Goal: Use online tool/utility: Utilize a website feature to perform a specific function

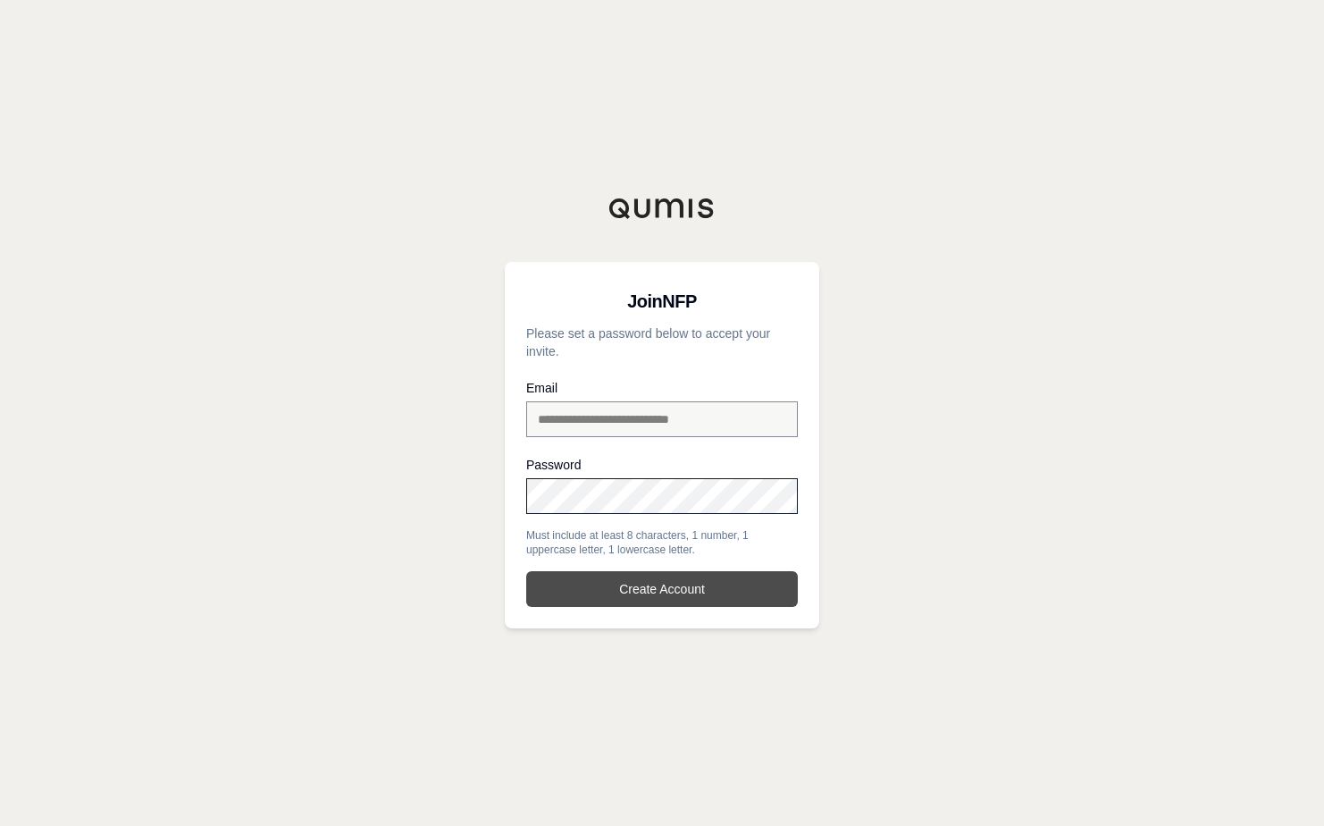
click at [685, 586] on button "Create Account" at bounding box center [662, 589] width 272 height 36
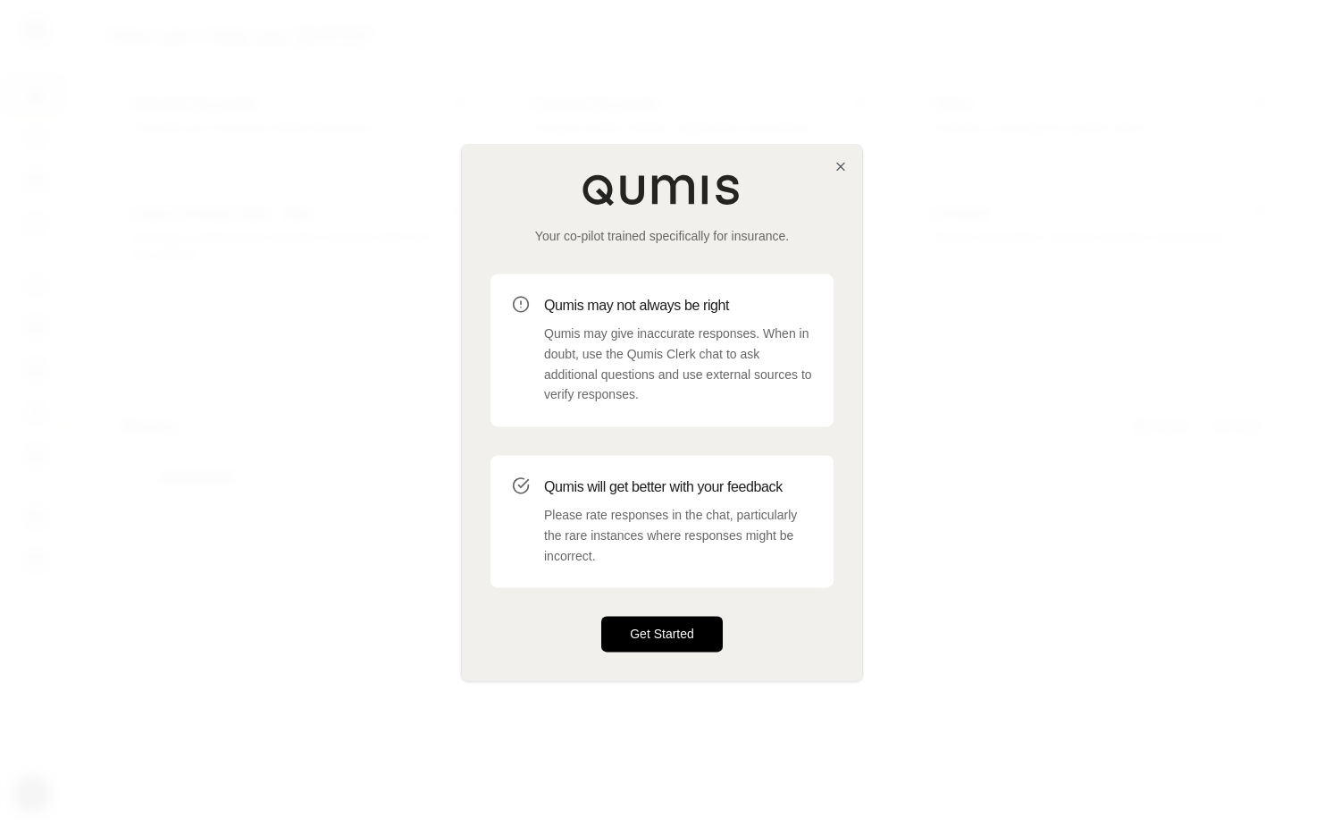
click at [691, 633] on button "Get Started" at bounding box center [662, 634] width 122 height 36
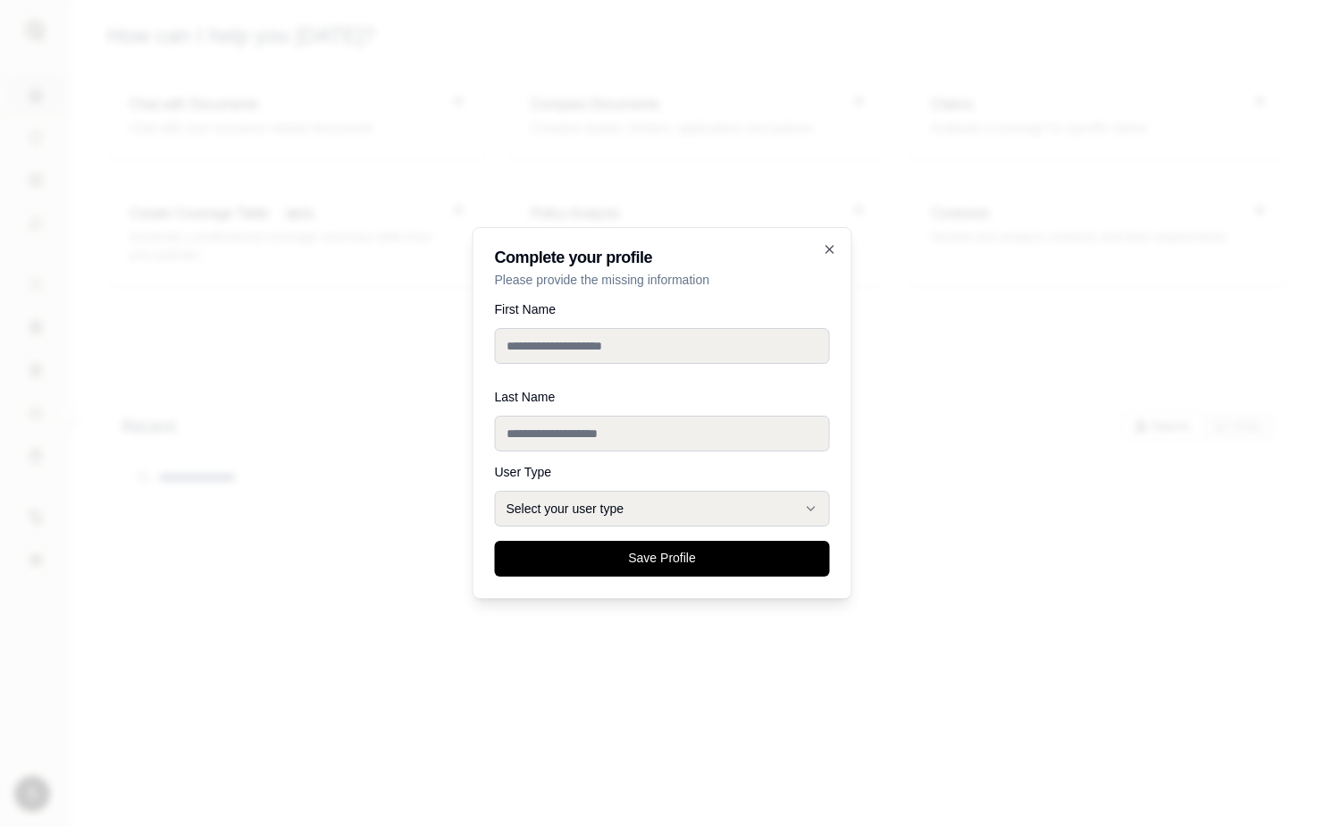
click at [611, 348] on input "First Name" at bounding box center [662, 346] width 335 height 36
type input "*********"
click at [568, 425] on input "Last Name" at bounding box center [662, 433] width 335 height 36
type input "**********"
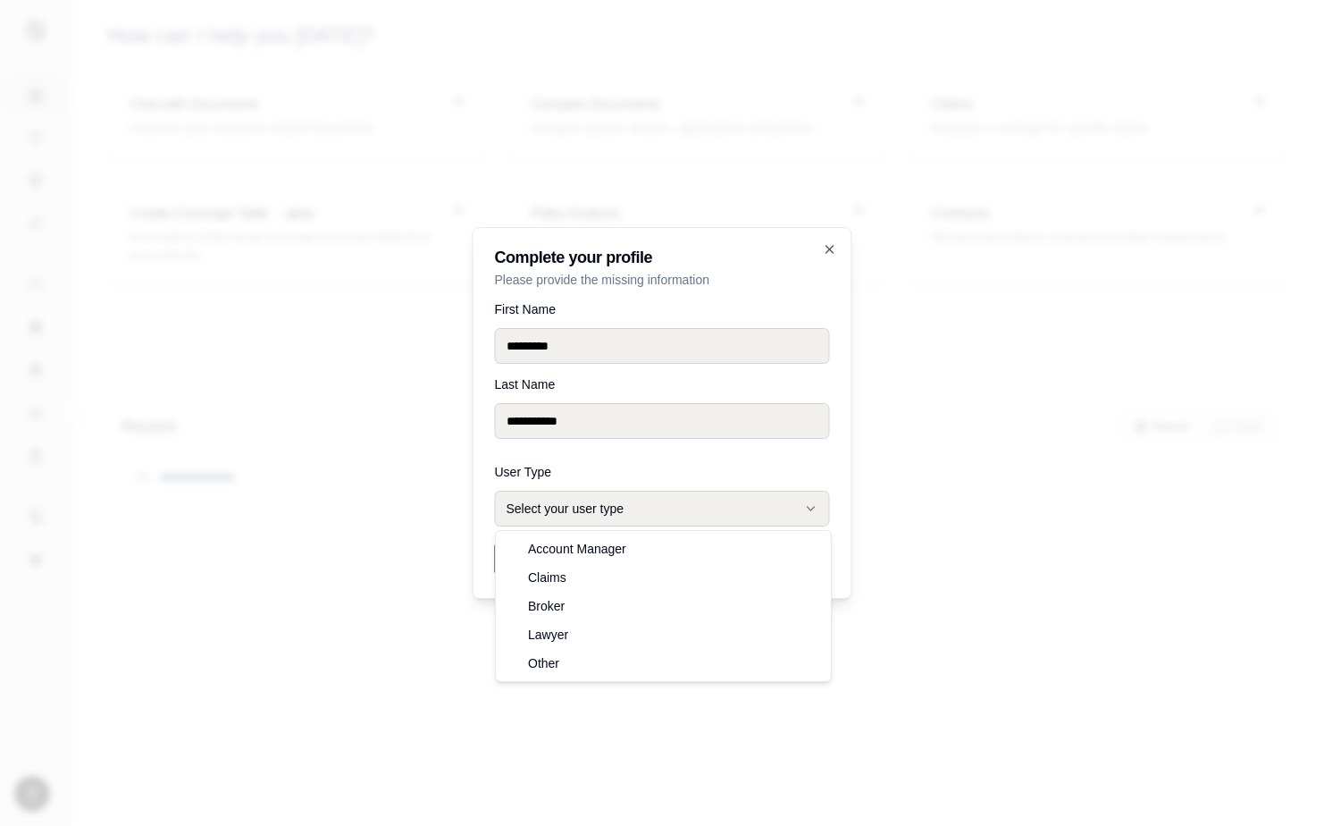
click at [583, 509] on button "Select your user type" at bounding box center [662, 509] width 335 height 36
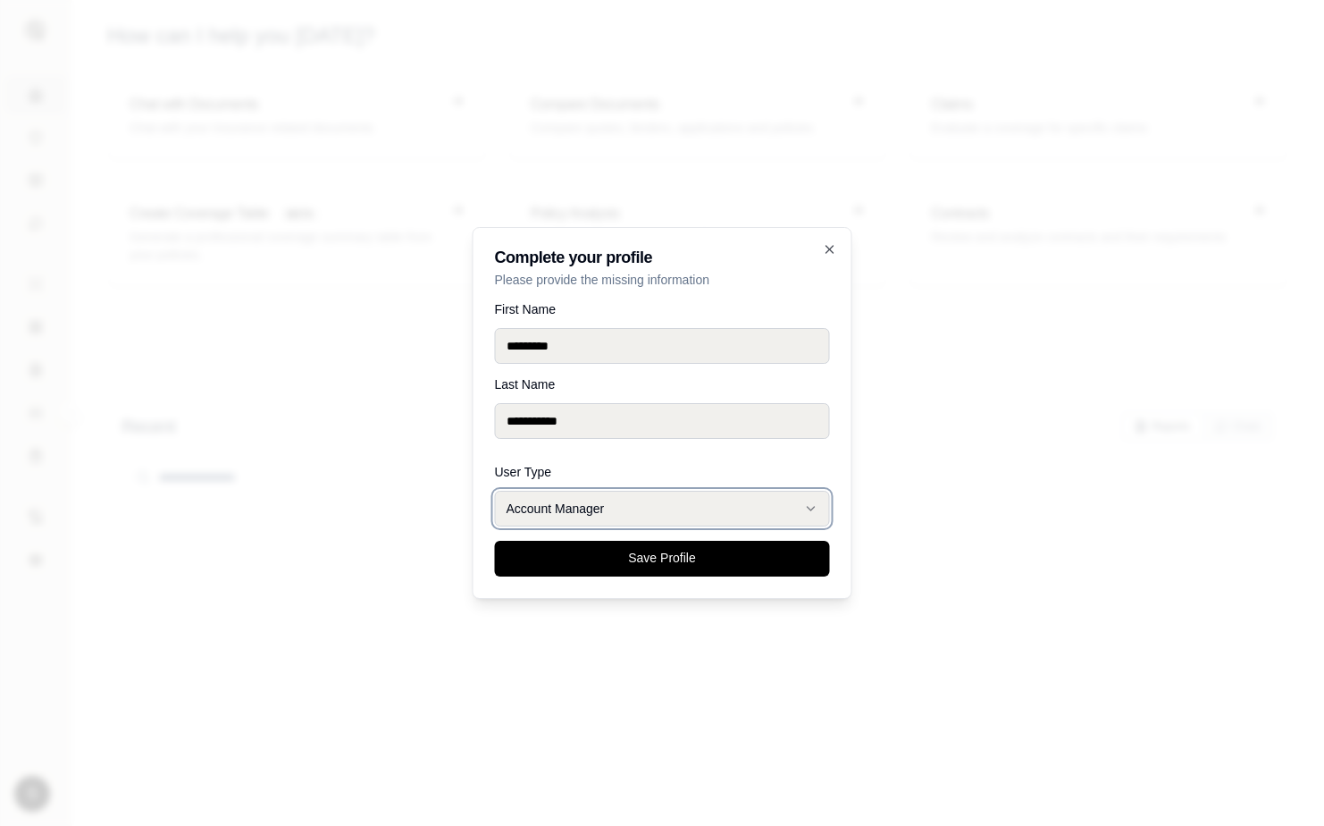
click at [614, 523] on button "Account Manager" at bounding box center [662, 509] width 335 height 36
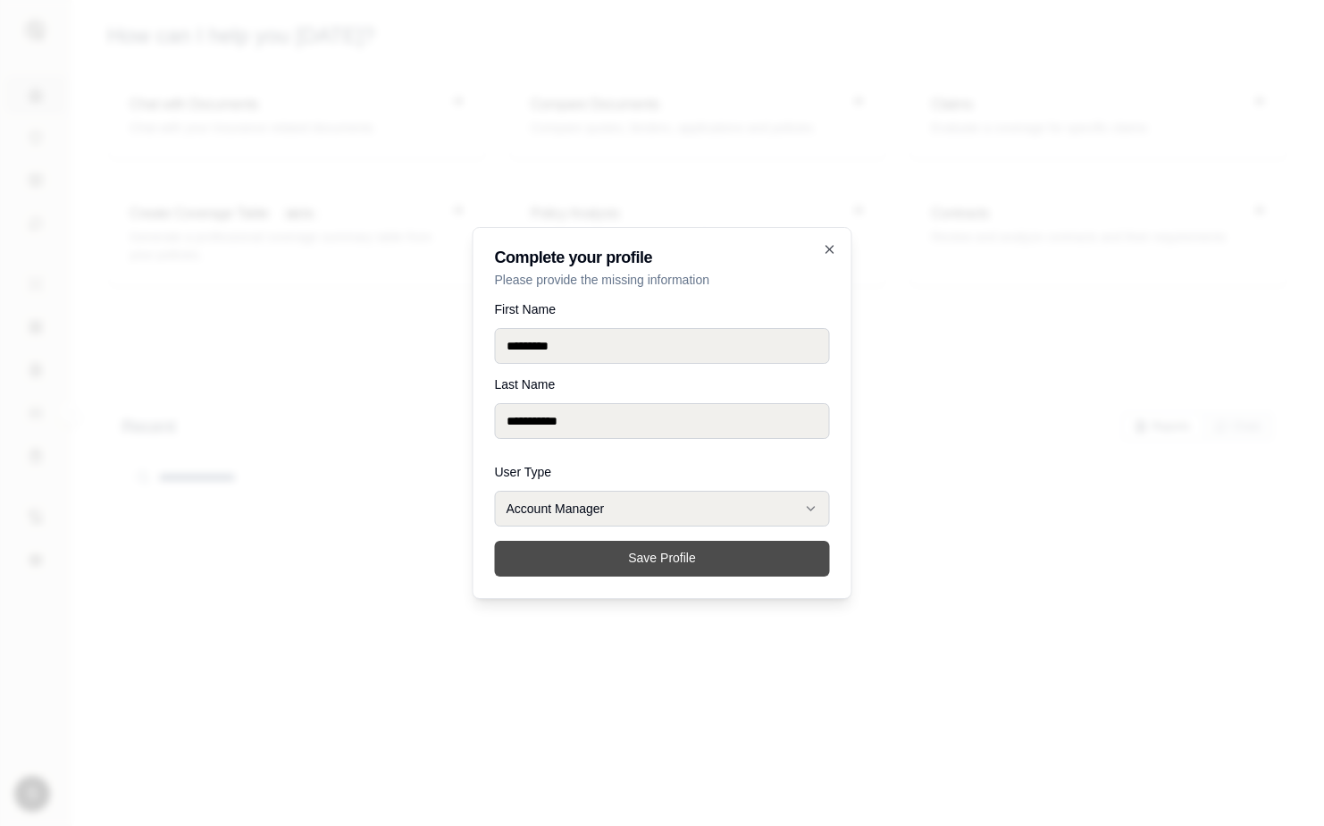
click at [654, 564] on button "Save Profile" at bounding box center [662, 559] width 335 height 36
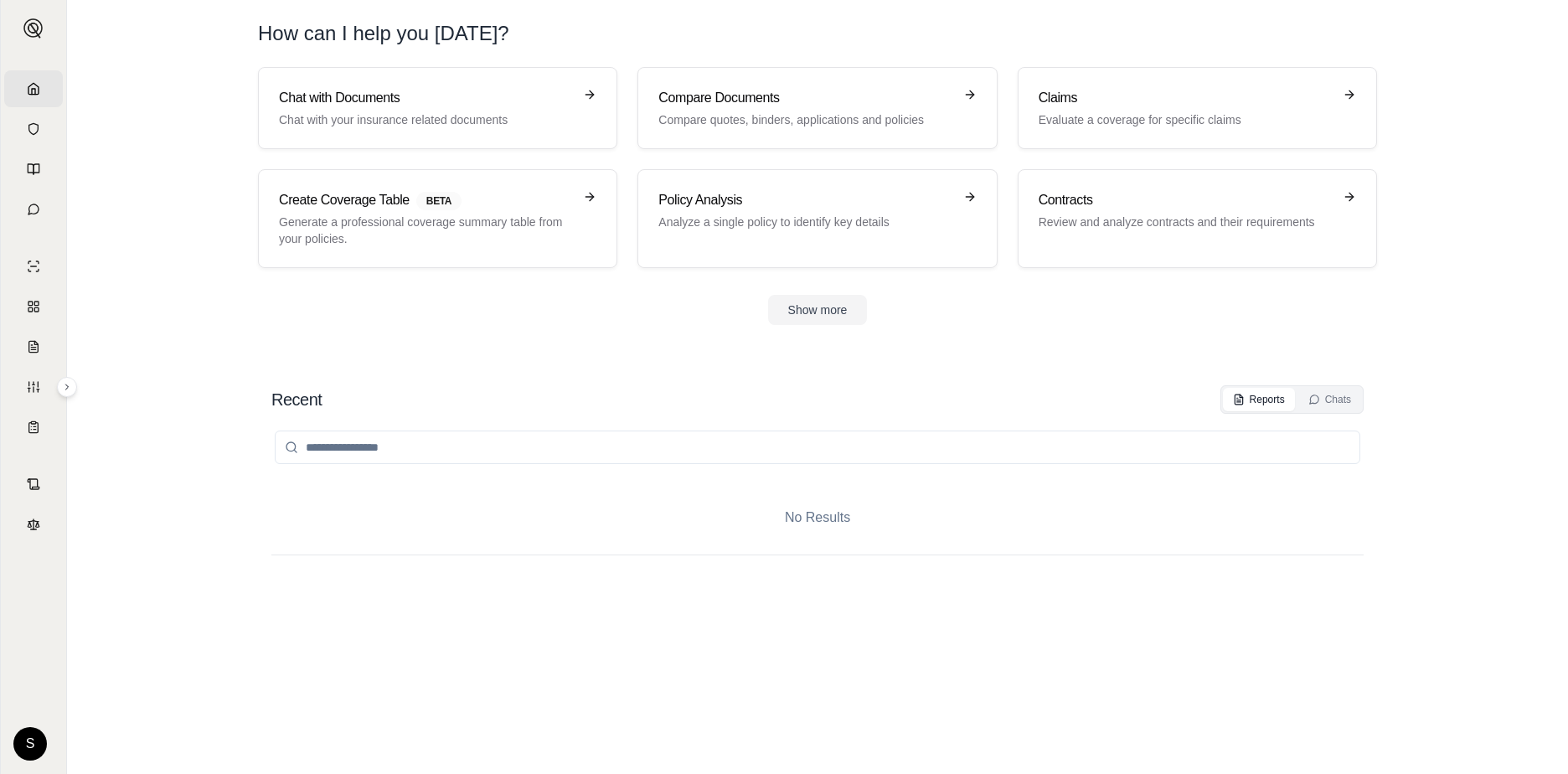
click at [801, 641] on div "No Results" at bounding box center [816, 576] width 1092 height 326
click at [837, 93] on h3 "Compare Documents" at bounding box center [805, 97] width 294 height 20
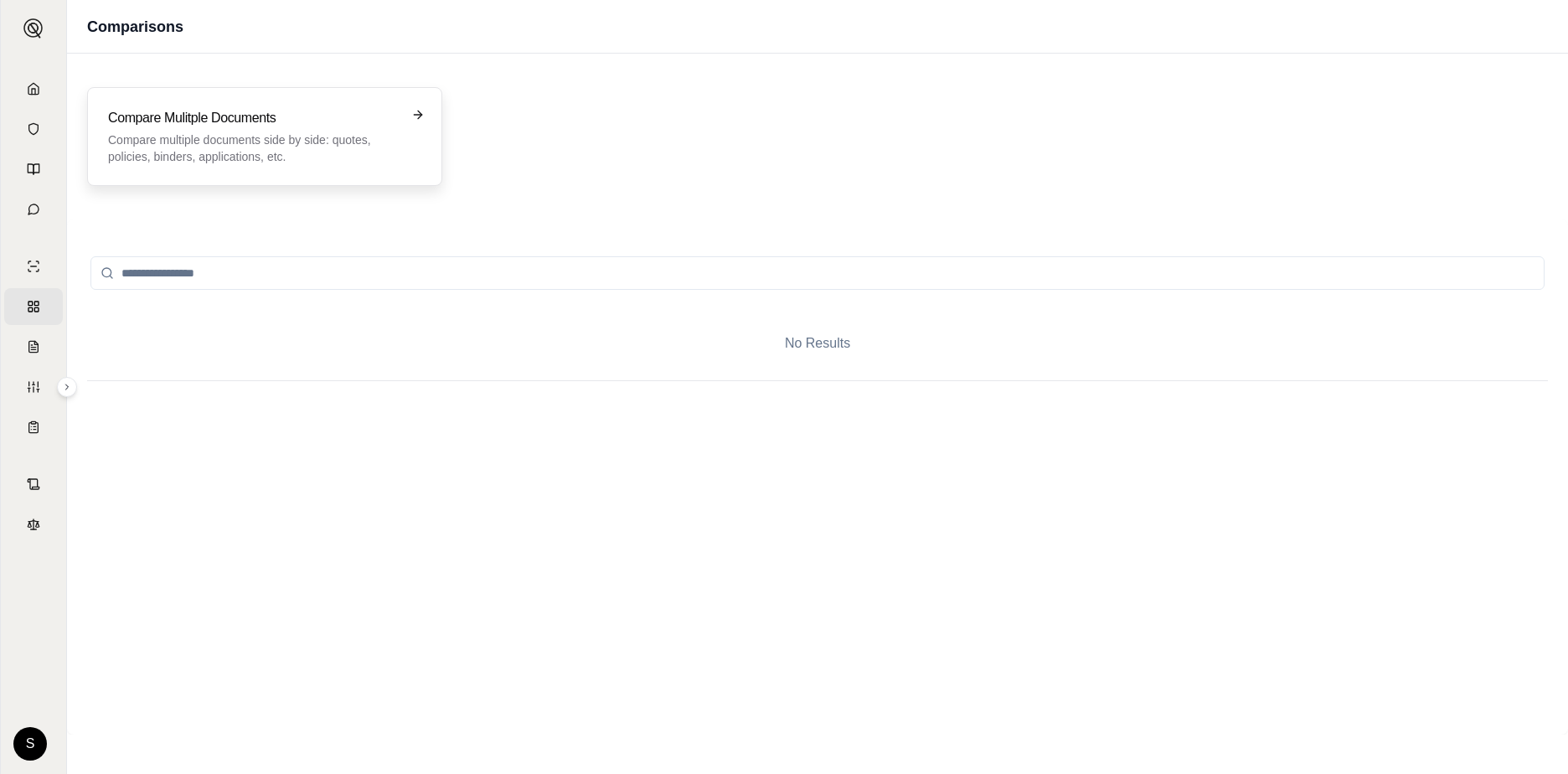
click at [400, 140] on div "Compare Mulitple Documents Compare multiple documents side by side: quotes, pol…" at bounding box center [264, 136] width 313 height 57
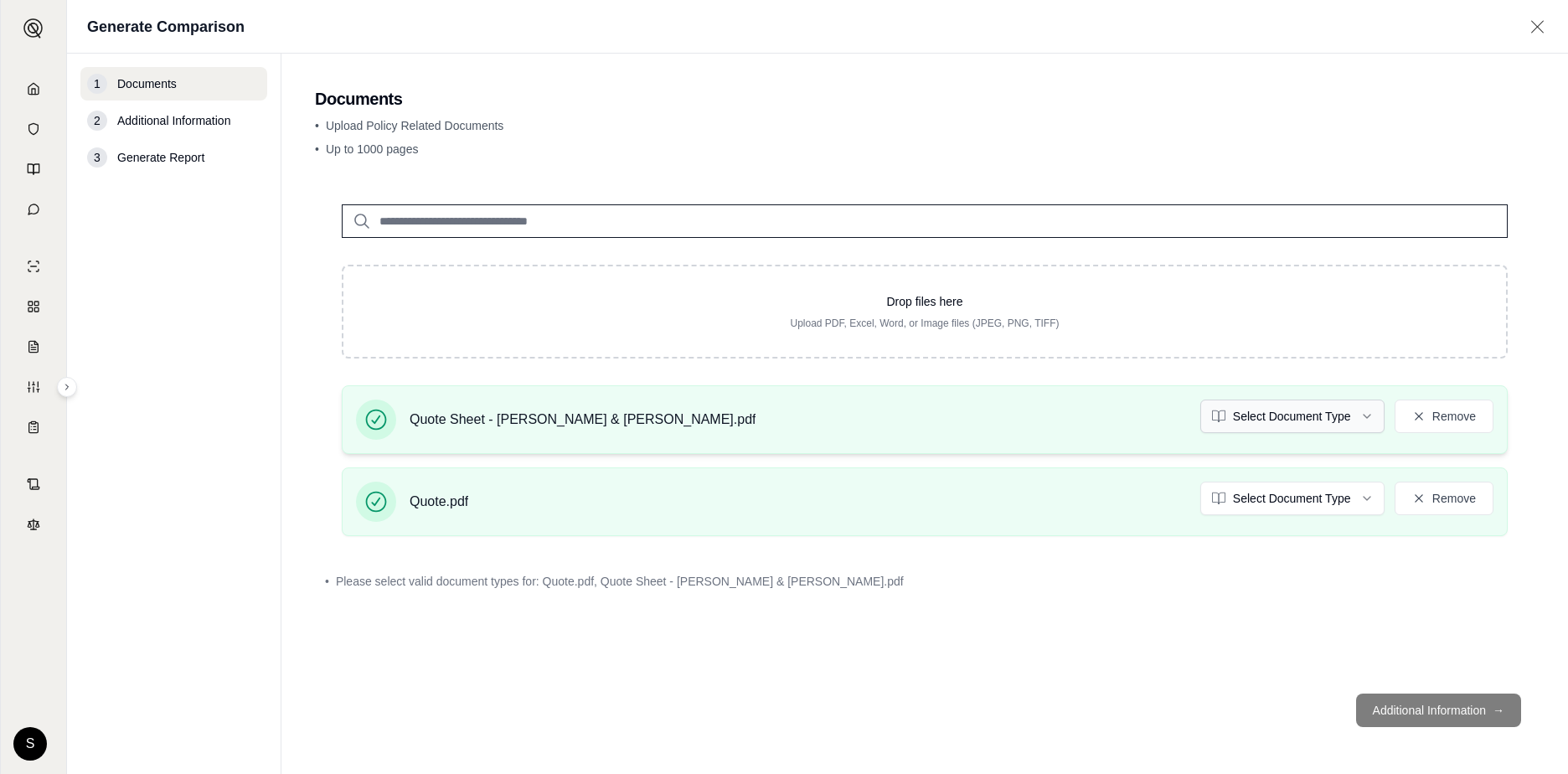
click at [1240, 413] on html "Home Vault Prompts Chats Single Policy Comparisons Claims Custom Report Coverag…" at bounding box center [784, 387] width 1568 height 774
click at [1240, 502] on html "Home Vault Prompts Chats Single Policy Comparisons Claims Custom Report Coverag…" at bounding box center [784, 387] width 1568 height 774
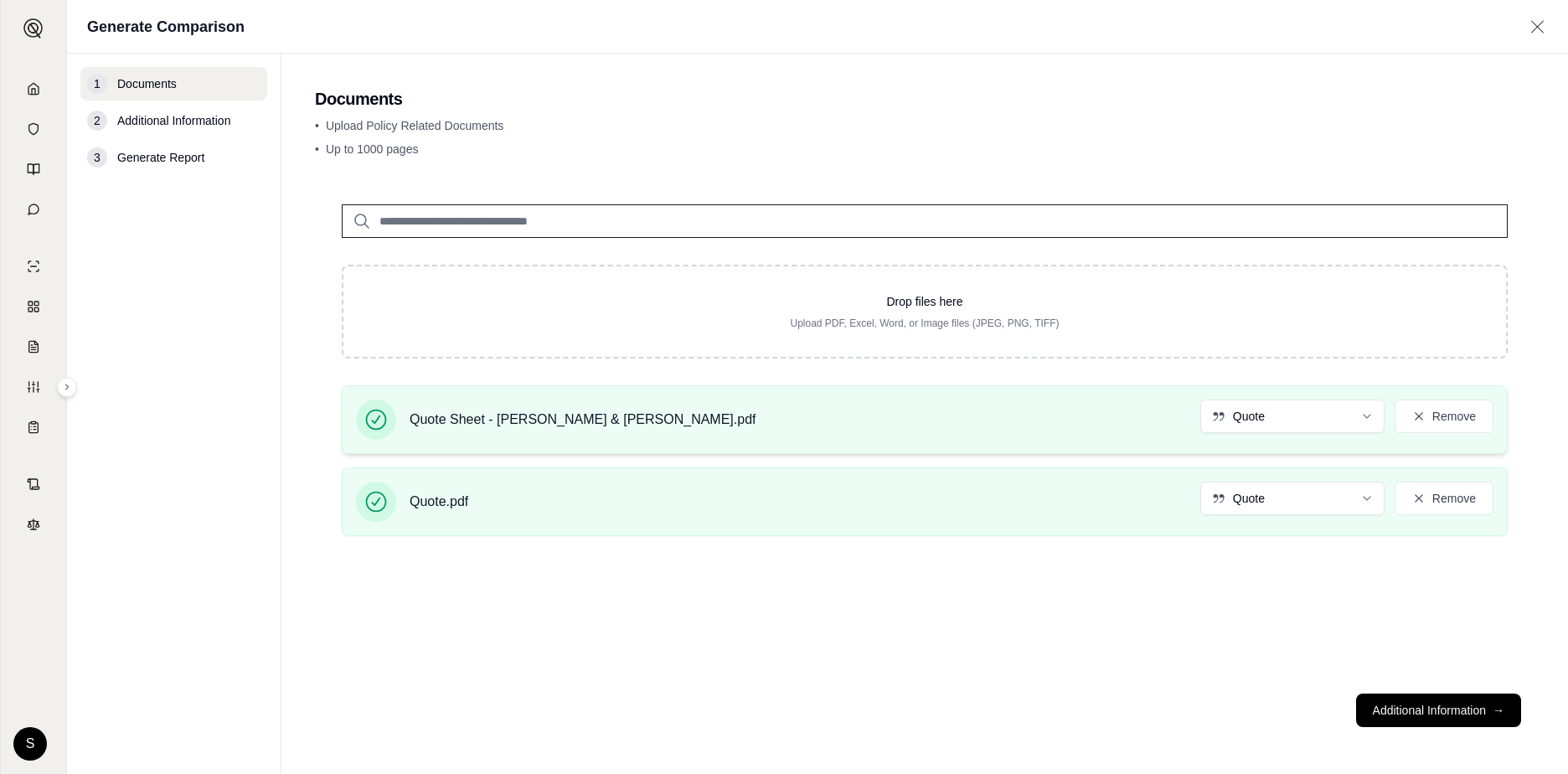
click at [595, 417] on span "Quote Sheet - [PERSON_NAME] & [PERSON_NAME].pdf" at bounding box center [582, 419] width 346 height 20
click at [128, 124] on span "Additional Information" at bounding box center [173, 121] width 113 height 17
click at [1240, 700] on button "Additional Information →" at bounding box center [1439, 710] width 165 height 34
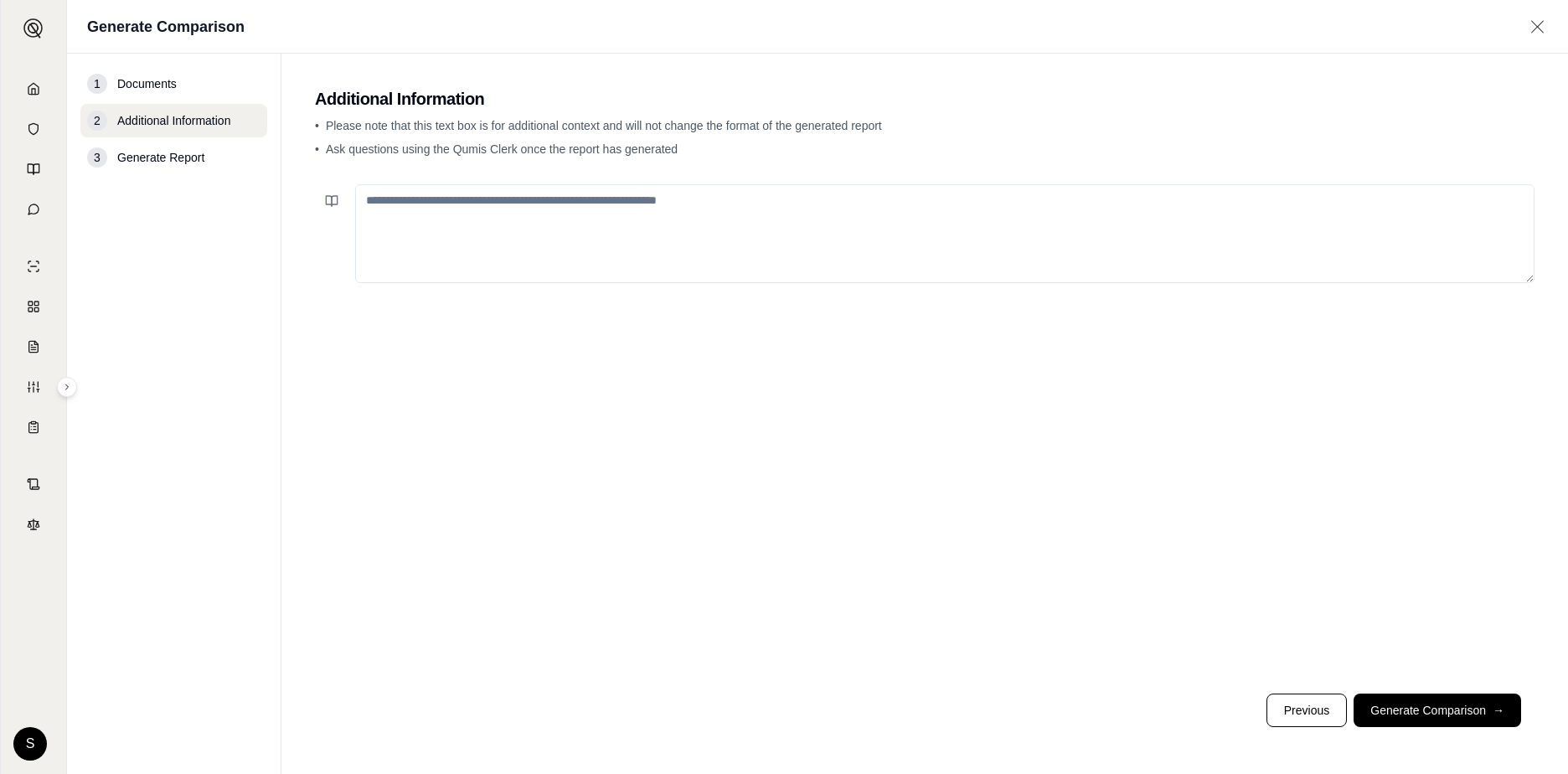
click at [511, 217] on textarea at bounding box center [945, 233] width 1179 height 98
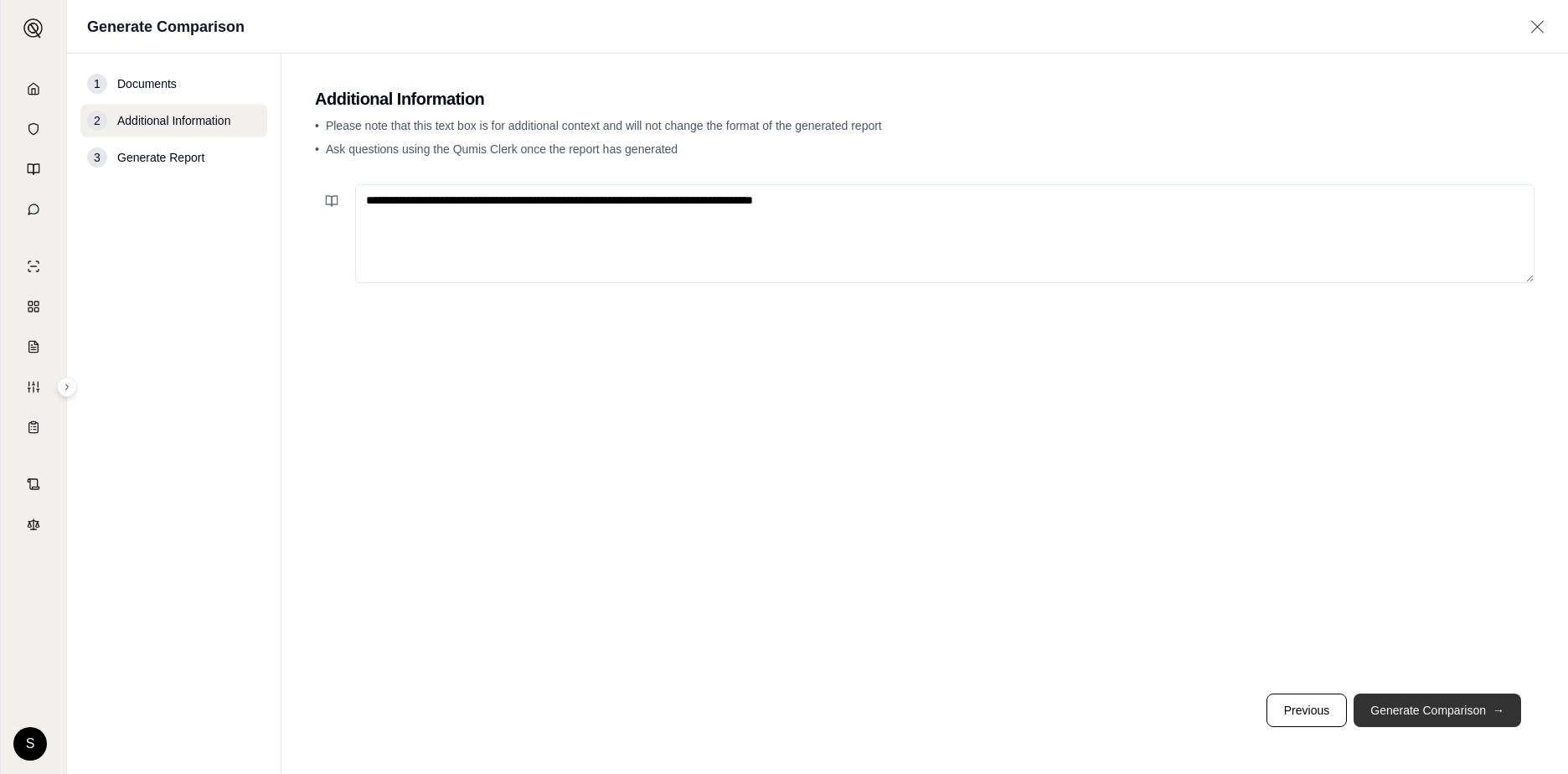
type textarea "**********"
click at [1240, 704] on button "Generate Comparison →" at bounding box center [1437, 710] width 168 height 34
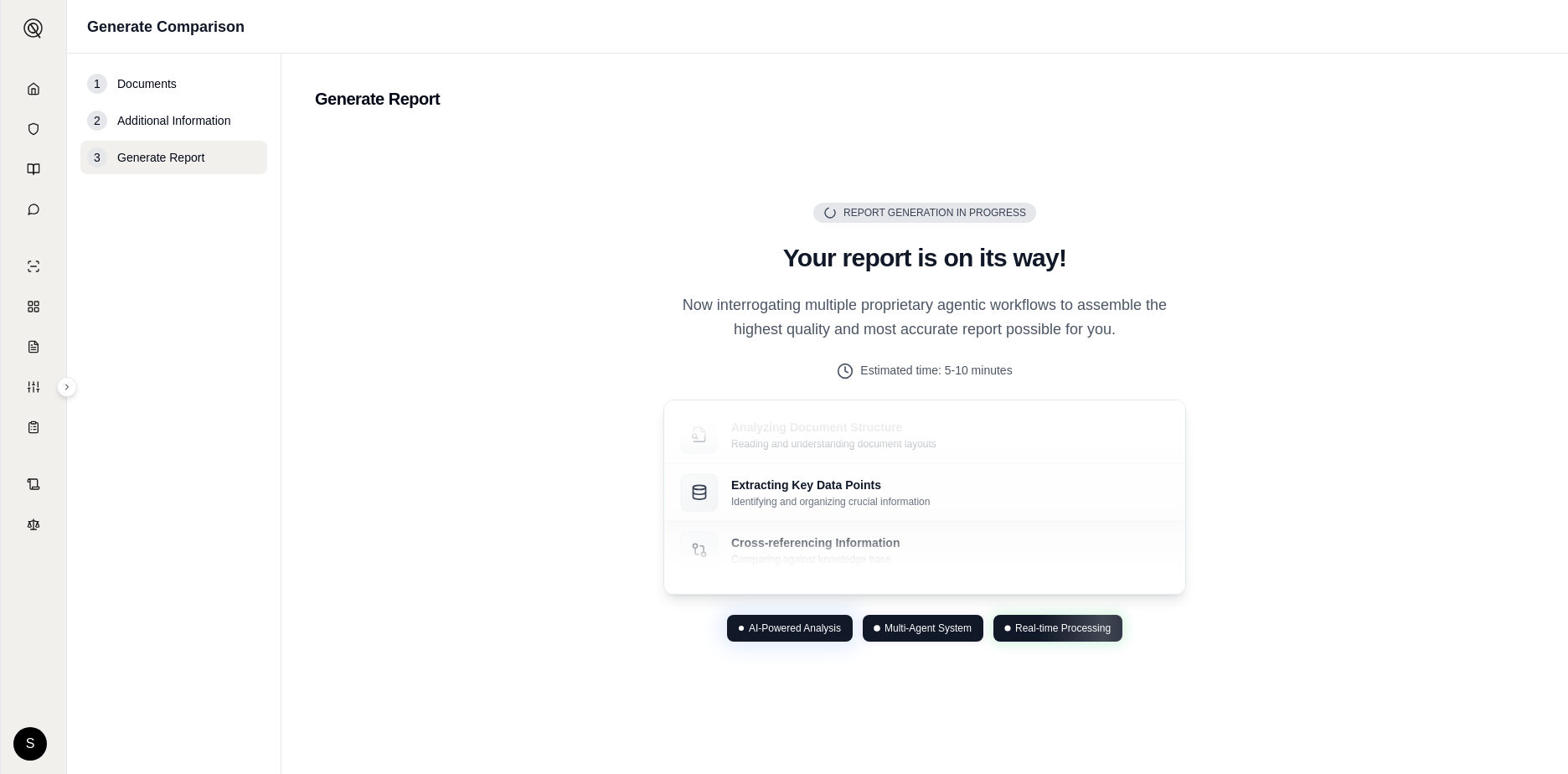
click at [1154, 572] on div "Cross-referencing Information Comparing against knowledge base" at bounding box center [925, 551] width 521 height 58
click at [1240, 554] on div "Report Generation in Progress Generating Report Your report is on its way! Now …" at bounding box center [924, 422] width 1219 height 583
